Goal: Check status: Check status

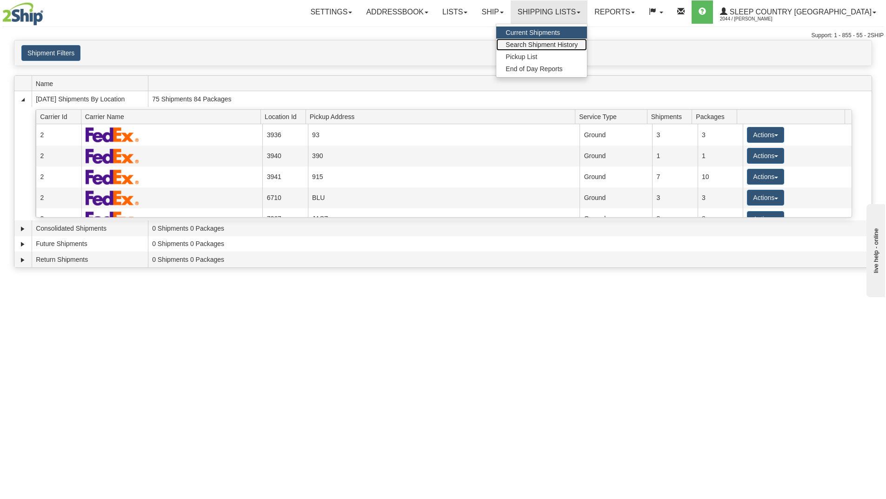
click at [578, 46] on span "Search Shipment History" at bounding box center [541, 44] width 72 height 7
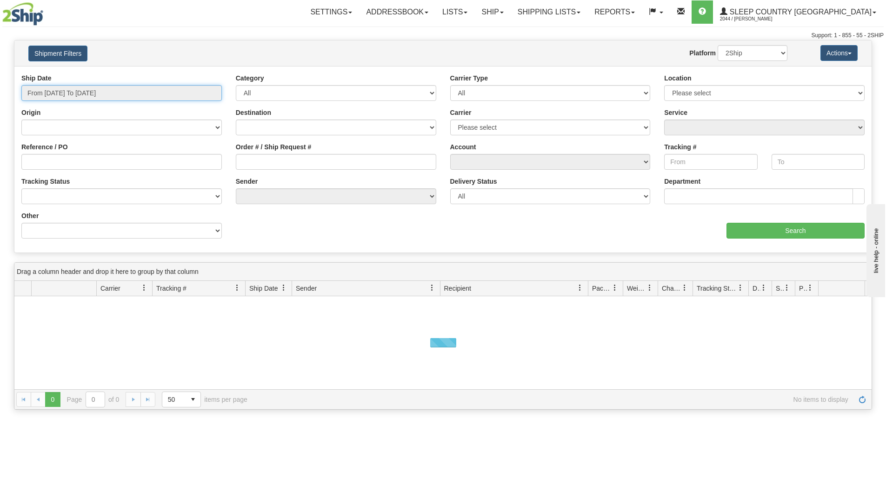
click at [144, 87] on input "From [DATE] To [DATE]" at bounding box center [121, 93] width 200 height 16
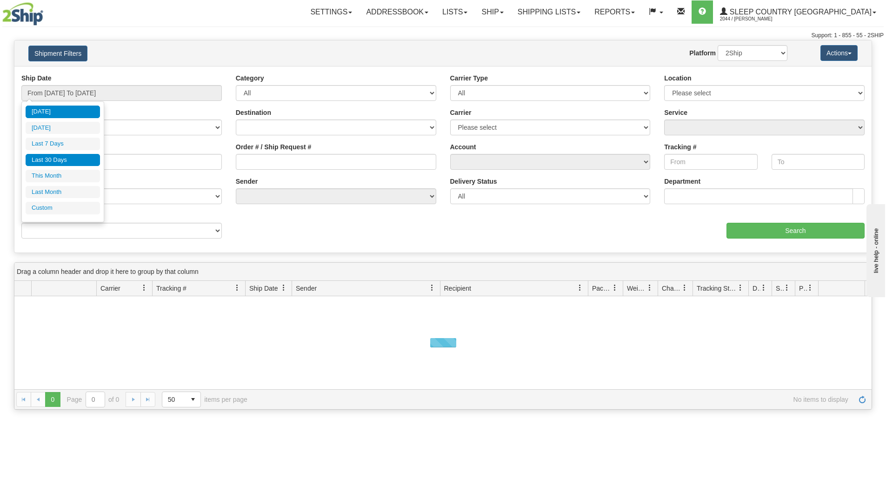
click at [73, 162] on li "Last 30 Days" at bounding box center [63, 160] width 74 height 13
type input "From [DATE] To [DATE]"
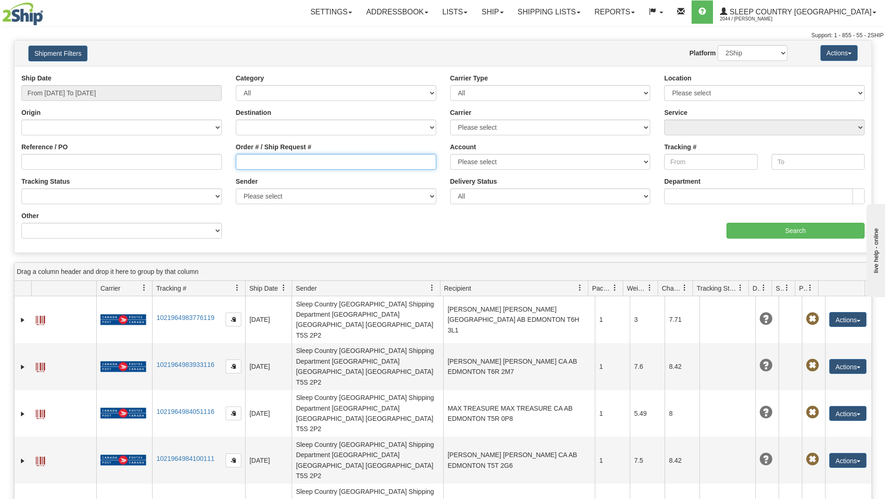
click at [261, 163] on input "Order # / Ship Request #" at bounding box center [336, 162] width 200 height 16
paste input "9008I117531"
type input "9008I117531"
click at [734, 233] on input "Search" at bounding box center [795, 231] width 138 height 16
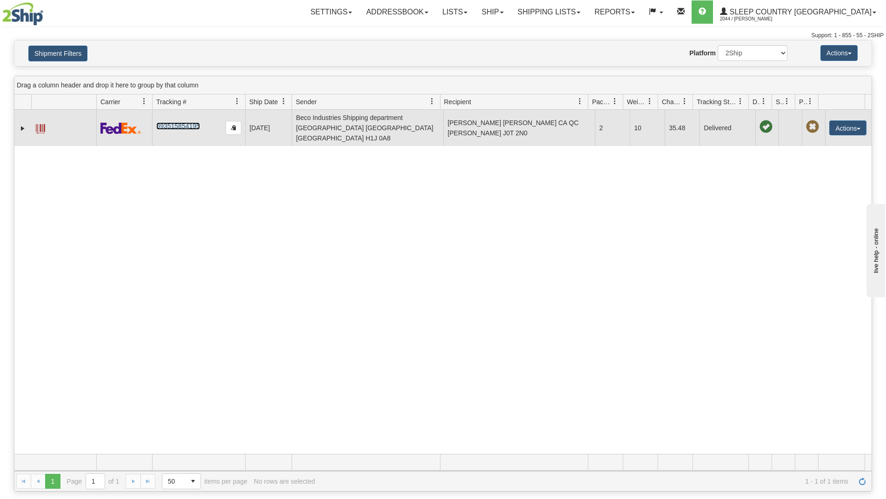
click at [186, 122] on link "393515854195" at bounding box center [177, 125] width 43 height 7
